Goal: Information Seeking & Learning: Learn about a topic

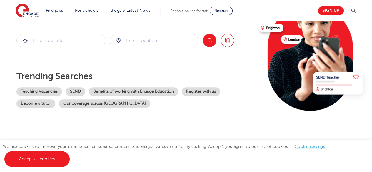
scroll to position [117, 0]
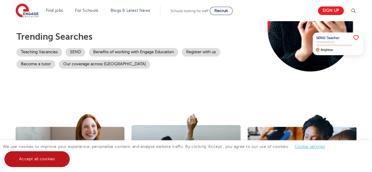
click at [34, 159] on link "Accept all cookies" at bounding box center [36, 159] width 65 height 16
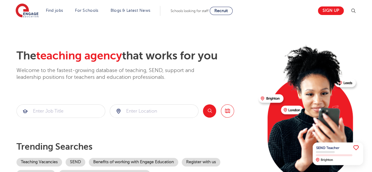
scroll to position [0, 0]
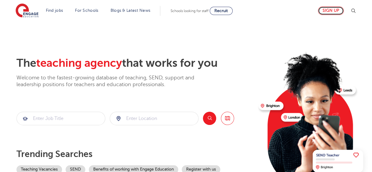
click at [336, 9] on link "Sign up" at bounding box center [331, 10] width 26 height 9
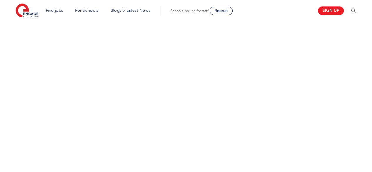
scroll to position [330, 0]
click at [258, 60] on div "Let us know more about you!" at bounding box center [186, 31] width 357 height 321
click at [338, 64] on div "Let us know more about you!" at bounding box center [186, 31] width 357 height 321
click at [247, 60] on div "Let us know more about you!" at bounding box center [186, 27] width 357 height 312
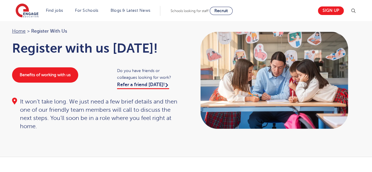
scroll to position [0, 0]
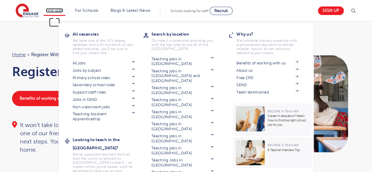
click at [57, 12] on link "Find jobs" at bounding box center [54, 10] width 17 height 4
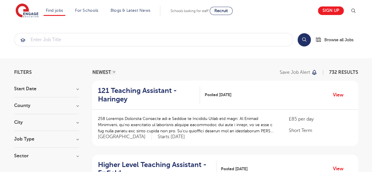
click at [77, 139] on h3 "Job Type" at bounding box center [46, 139] width 65 height 5
click at [78, 125] on div "City Hounslow 62 Leeds 39 [GEOGRAPHIC_DATA] 31 [GEOGRAPHIC_DATA] 29 [GEOGRAPHIC…" at bounding box center [46, 125] width 65 height 11
click at [78, 122] on h3 "City" at bounding box center [46, 122] width 65 height 5
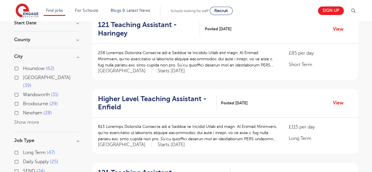
scroll to position [65, 0]
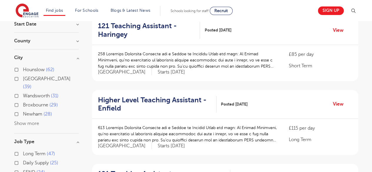
click at [28, 121] on button "Show more" at bounding box center [26, 123] width 25 height 5
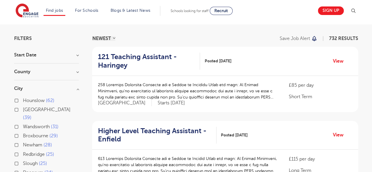
scroll to position [0, 0]
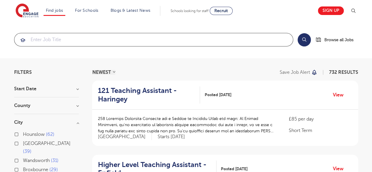
click at [176, 34] on input "search" at bounding box center [153, 39] width 279 height 13
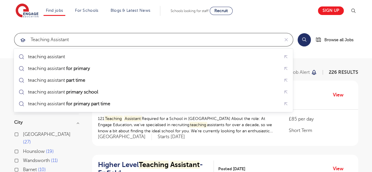
type input "teaching assistant"
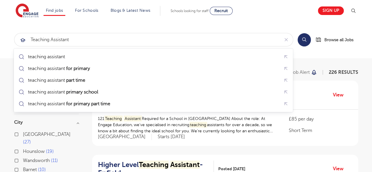
click at [307, 41] on button "Search" at bounding box center [304, 39] width 13 height 13
click at [298, 33] on button "Search" at bounding box center [304, 39] width 13 height 13
click at [303, 42] on button "Search" at bounding box center [304, 39] width 13 height 13
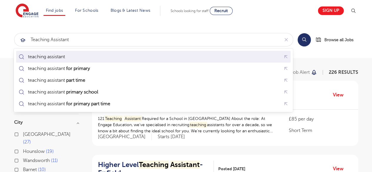
click at [201, 53] on div "teaching assistant" at bounding box center [153, 56] width 272 height 9
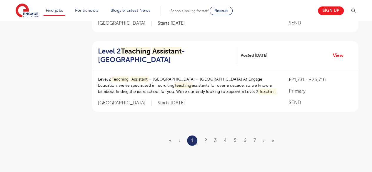
scroll to position [732, 0]
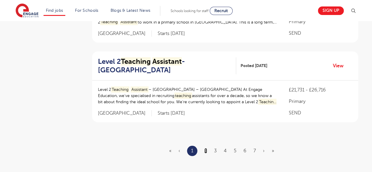
click at [205, 148] on link "2" at bounding box center [206, 150] width 3 height 5
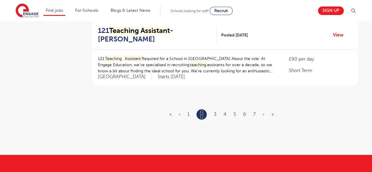
scroll to position [0, 0]
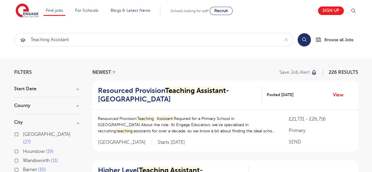
click at [34, 135] on span "[GEOGRAPHIC_DATA]" at bounding box center [47, 134] width 48 height 5
click at [27, 135] on input "Leeds 27" at bounding box center [25, 134] width 4 height 4
checkbox input "true"
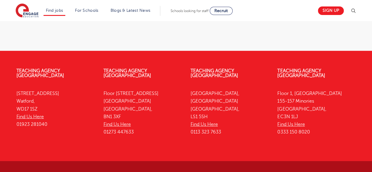
scroll to position [910, 0]
